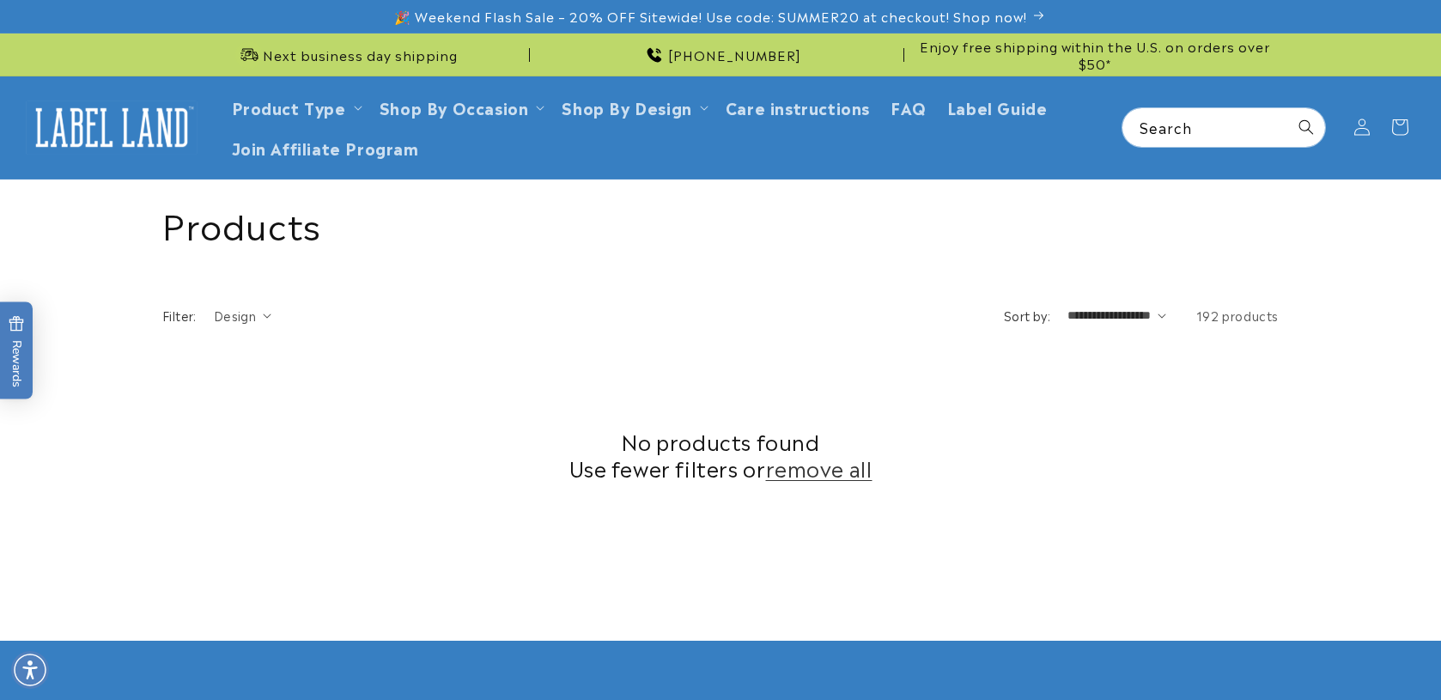
scroll to position [620, 0]
